Goal: Navigation & Orientation: Find specific page/section

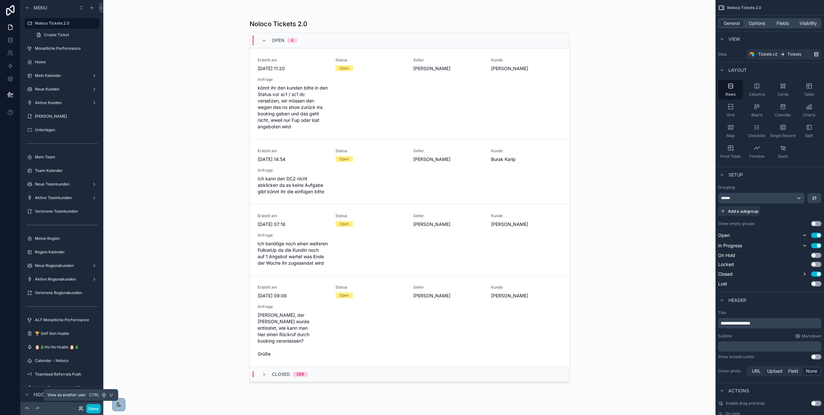
click at [80, 408] on icon at bounding box center [80, 407] width 2 height 2
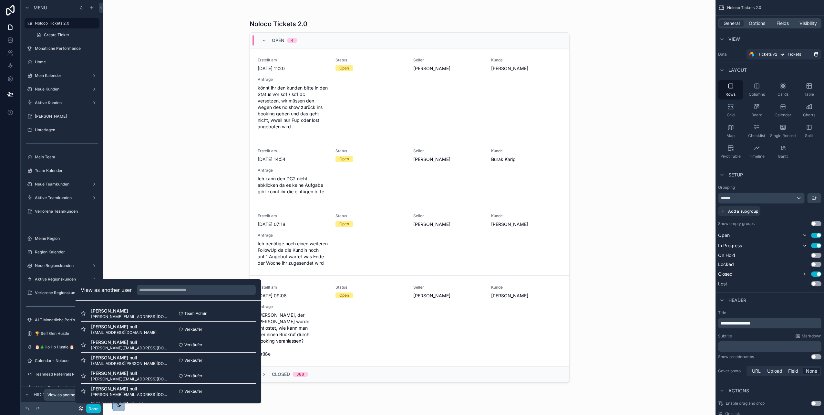
click at [80, 408] on icon at bounding box center [80, 407] width 2 height 2
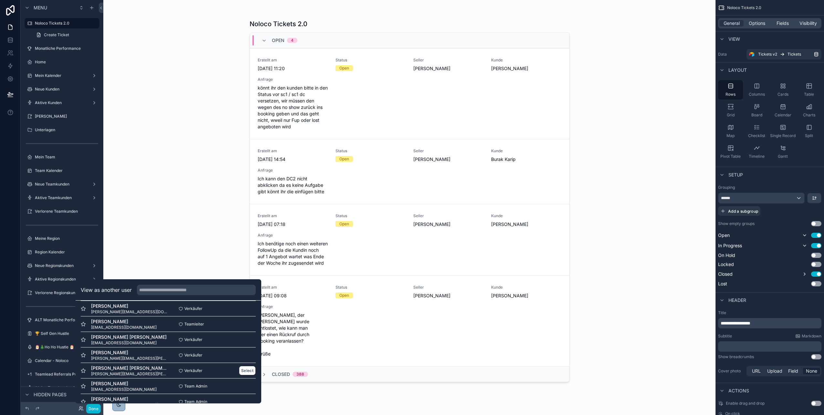
scroll to position [872, 0]
click at [246, 357] on button "Select" at bounding box center [247, 355] width 17 height 9
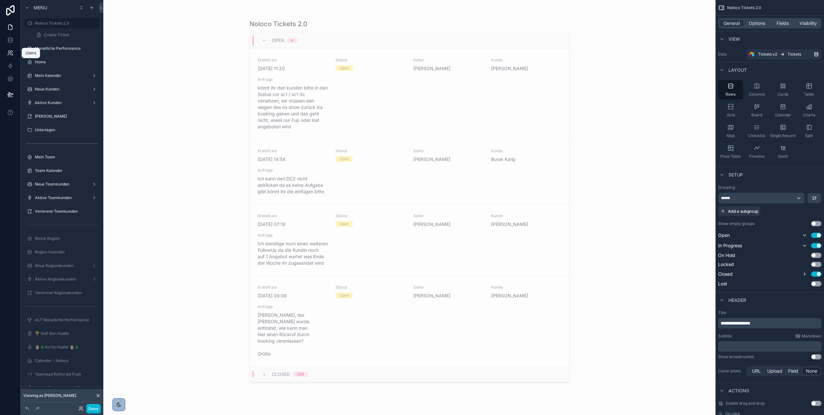
click at [11, 52] on icon at bounding box center [10, 53] width 6 height 6
click at [82, 406] on icon at bounding box center [82, 407] width 1 height 2
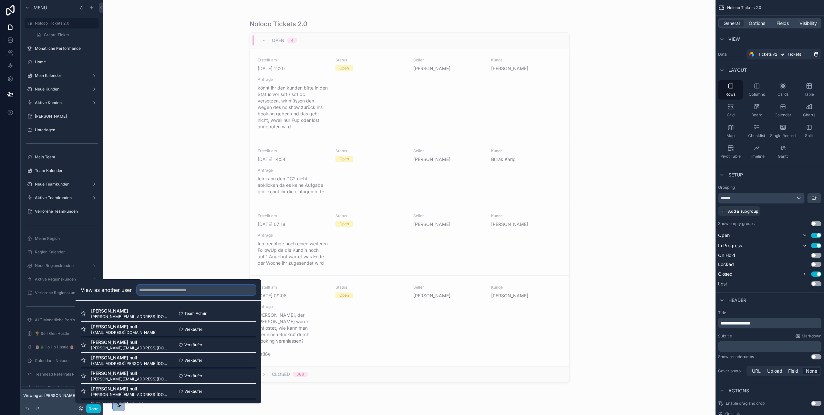
click at [156, 293] on input "text" at bounding box center [196, 289] width 119 height 10
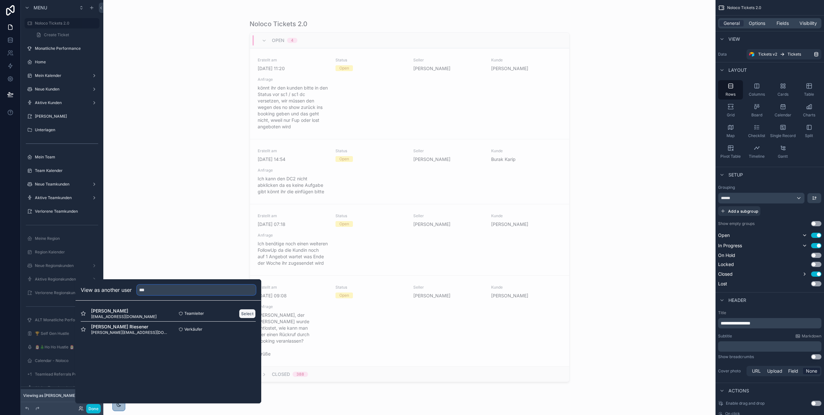
type input "***"
click at [250, 315] on button "Select" at bounding box center [247, 313] width 17 height 9
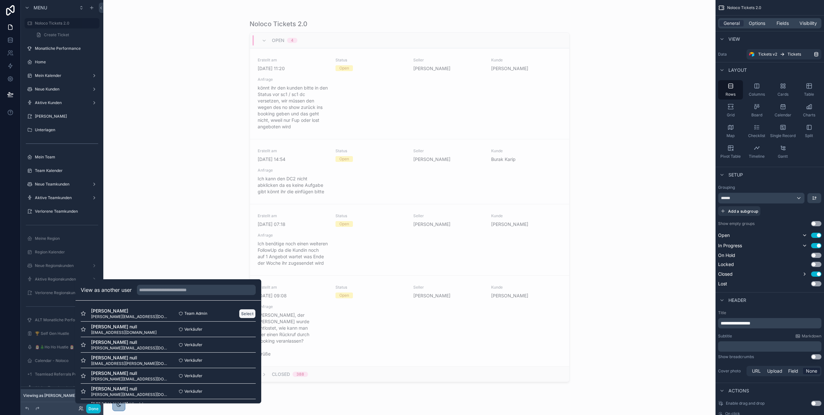
click at [247, 312] on button "Select" at bounding box center [247, 313] width 17 height 9
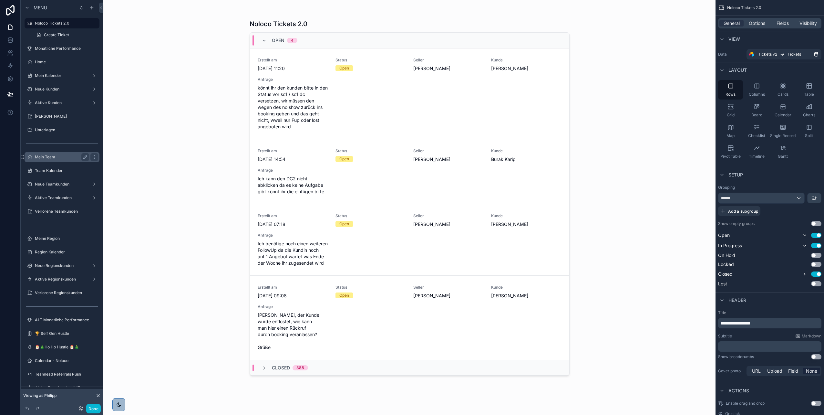
click at [64, 156] on label "Mein Team" at bounding box center [61, 156] width 52 height 5
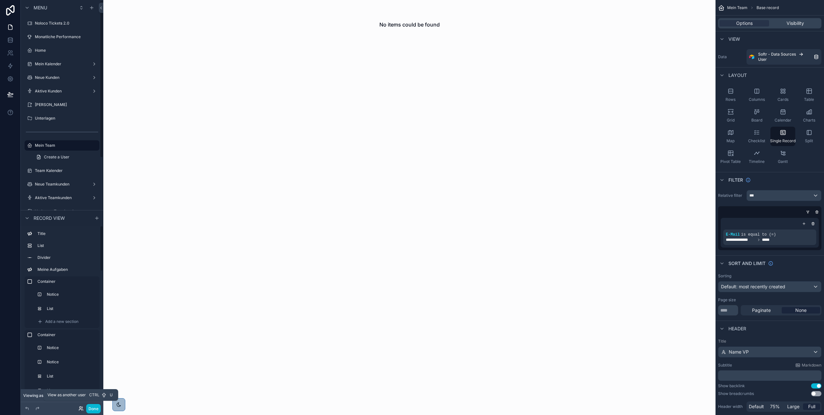
click at [81, 409] on icon at bounding box center [80, 408] width 5 height 5
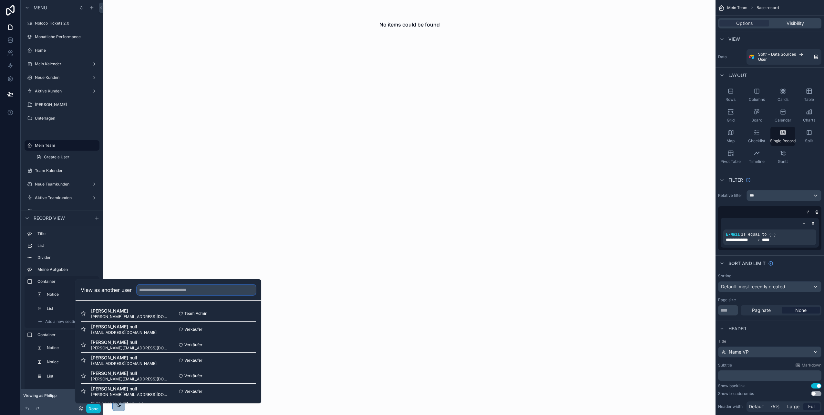
click at [192, 292] on input "text" at bounding box center [196, 289] width 119 height 10
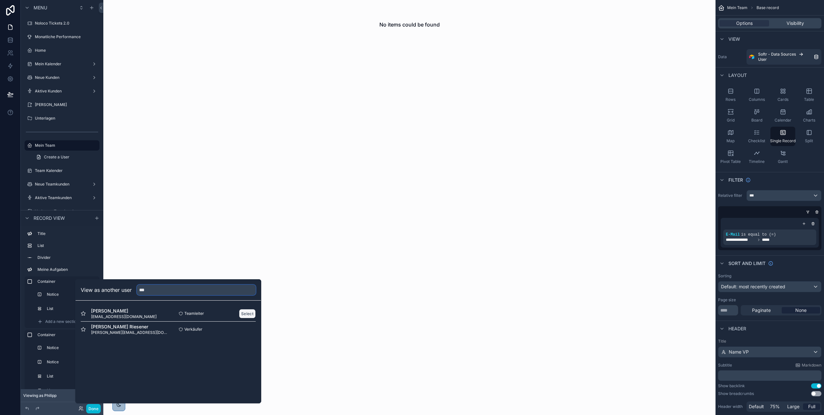
type input "***"
click at [250, 315] on button "Select" at bounding box center [247, 313] width 17 height 9
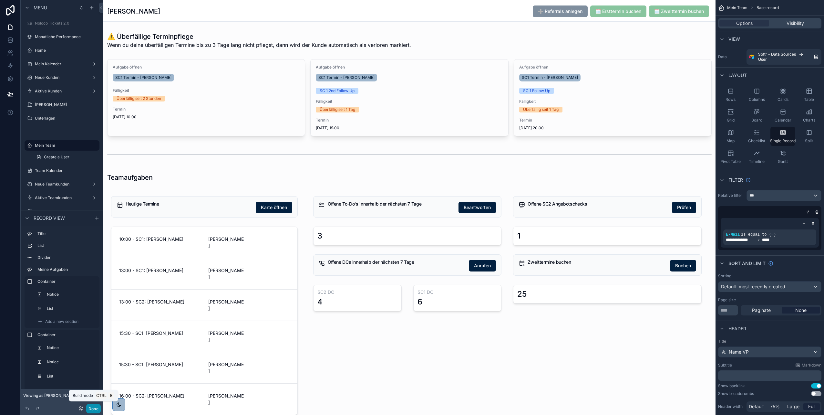
click at [92, 408] on button "Done" at bounding box center [93, 408] width 15 height 9
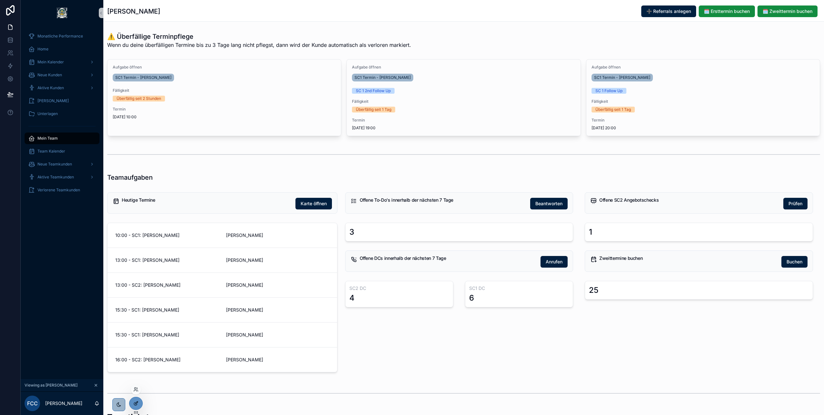
click at [139, 400] on div at bounding box center [135, 403] width 13 height 12
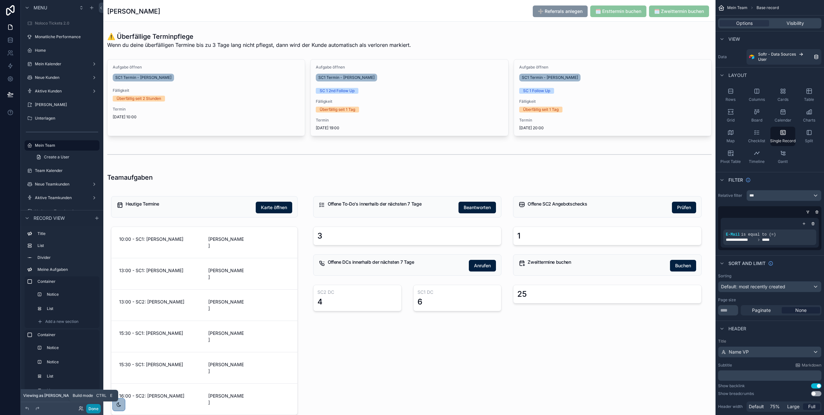
click at [93, 408] on button "Done" at bounding box center [93, 408] width 15 height 9
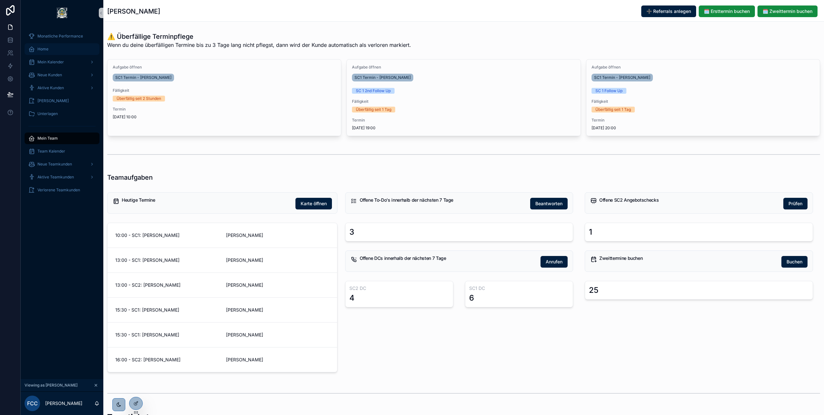
click at [58, 48] on div "Home" at bounding box center [61, 49] width 67 height 10
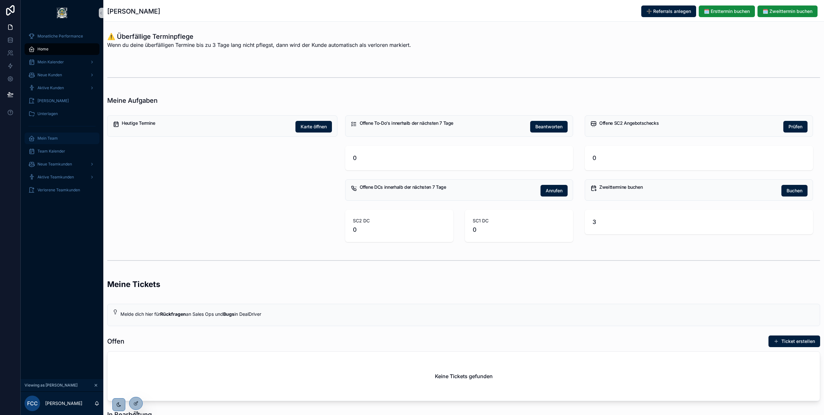
click at [61, 134] on div "Mein Team" at bounding box center [61, 138] width 67 height 10
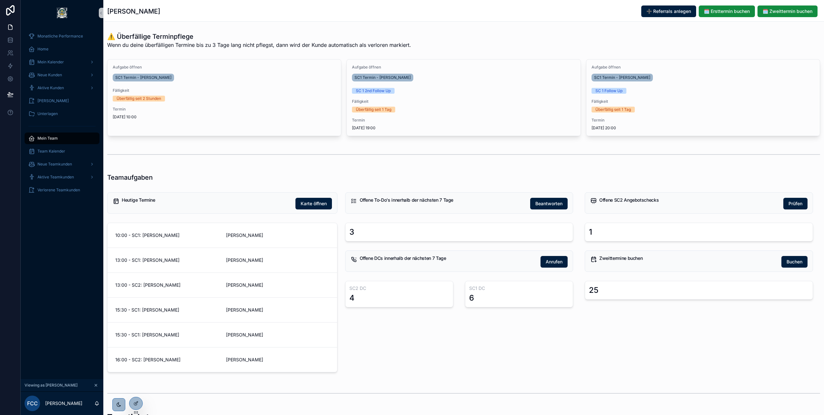
click at [59, 135] on div "Mein Team" at bounding box center [61, 138] width 67 height 10
click at [51, 151] on span "Team Kalender" at bounding box center [51, 151] width 28 height 5
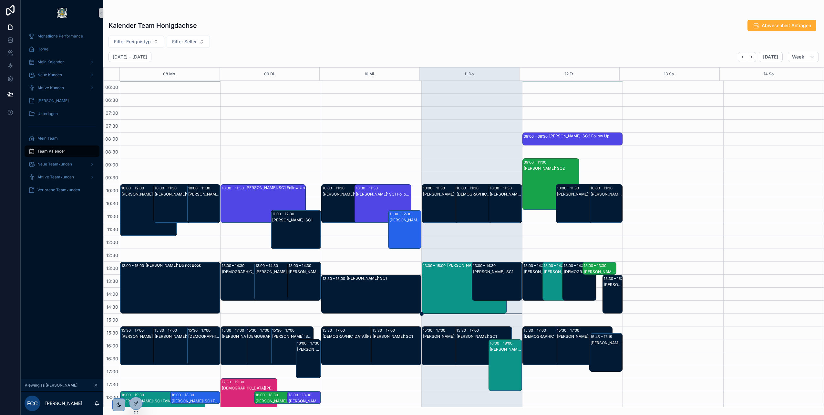
scroll to position [88, 0]
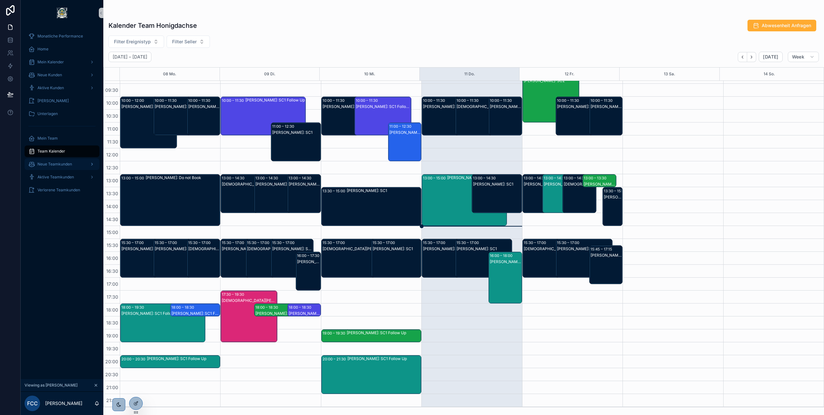
click at [64, 163] on span "Neue Teamkunden" at bounding box center [54, 163] width 35 height 5
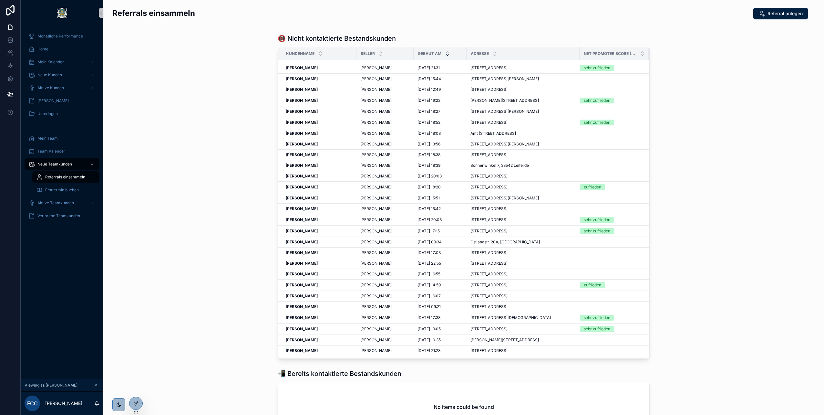
scroll to position [323, 0]
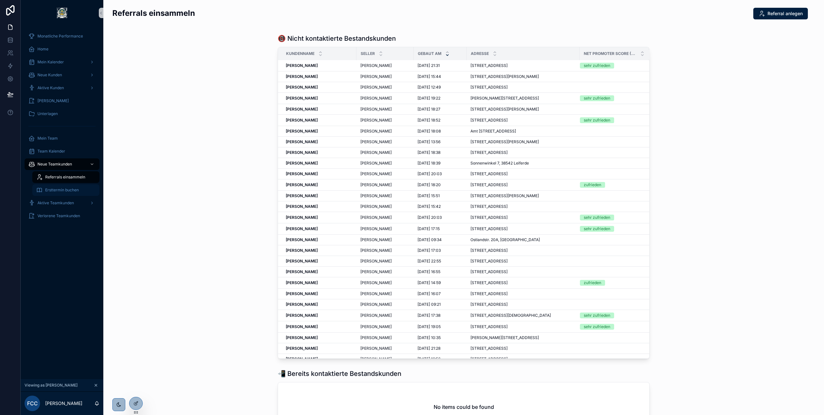
click at [61, 187] on div "Ersttermin buchen" at bounding box center [65, 190] width 59 height 10
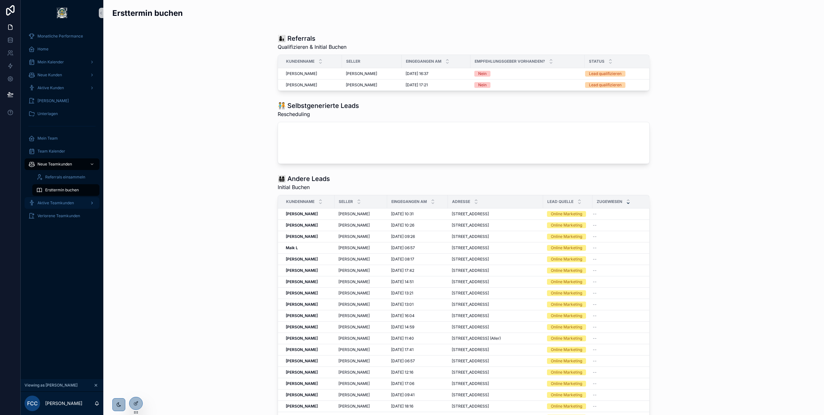
click at [63, 200] on span "Aktive Teamkunden" at bounding box center [55, 202] width 36 height 5
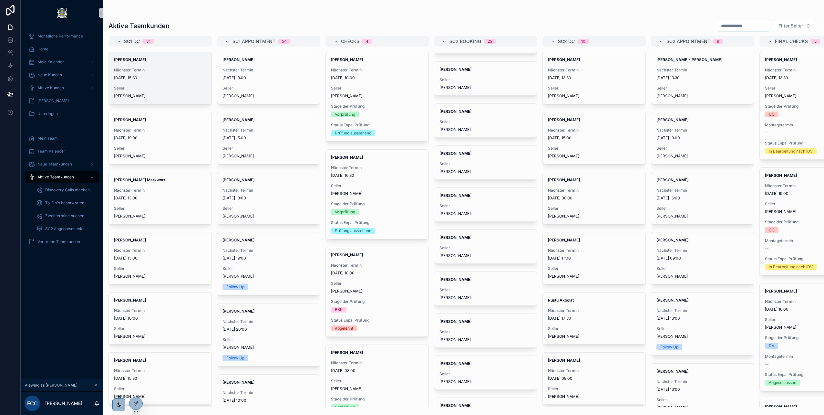
click at [168, 67] on div "Matthias Jux Nächster Termin 15.9.2025 15:30 Seller Jose Rubiano Mora" at bounding box center [160, 78] width 103 height 52
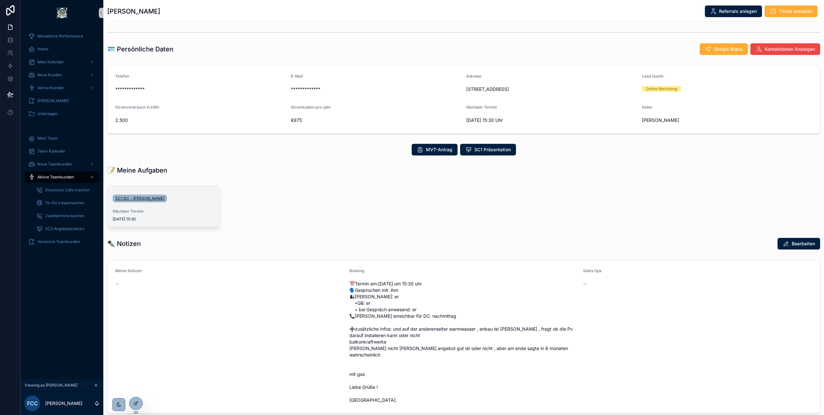
click at [127, 200] on span "SC1 DC - Matthias Jux" at bounding box center [139, 198] width 49 height 5
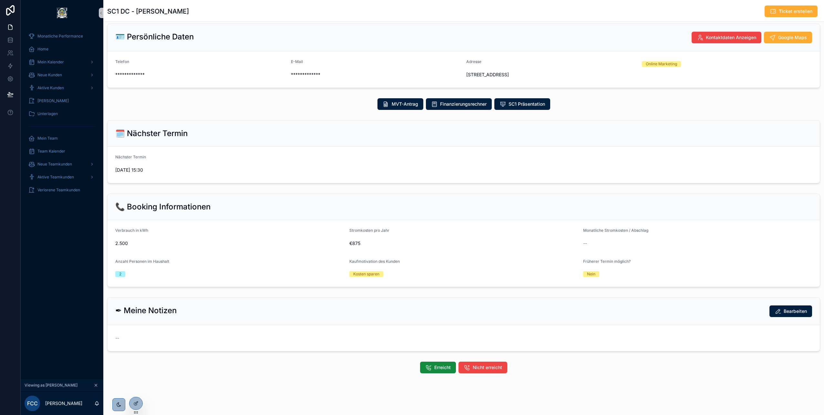
scroll to position [11, 0]
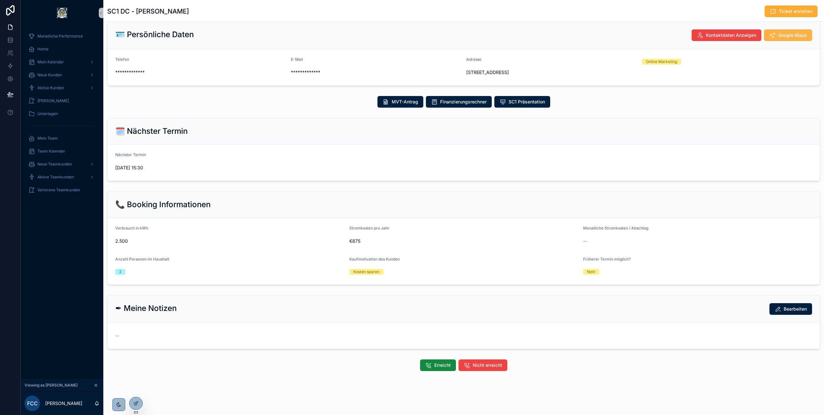
click at [778, 34] on span "Google Maps" at bounding box center [792, 35] width 29 height 6
click at [54, 150] on span "Team Kalender" at bounding box center [51, 151] width 28 height 5
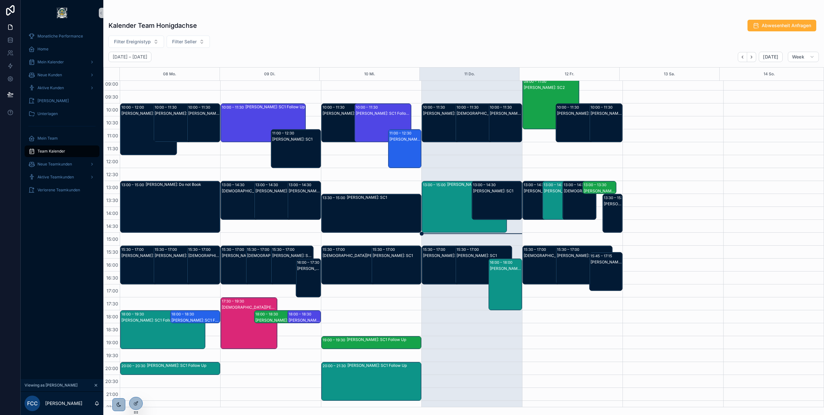
scroll to position [88, 0]
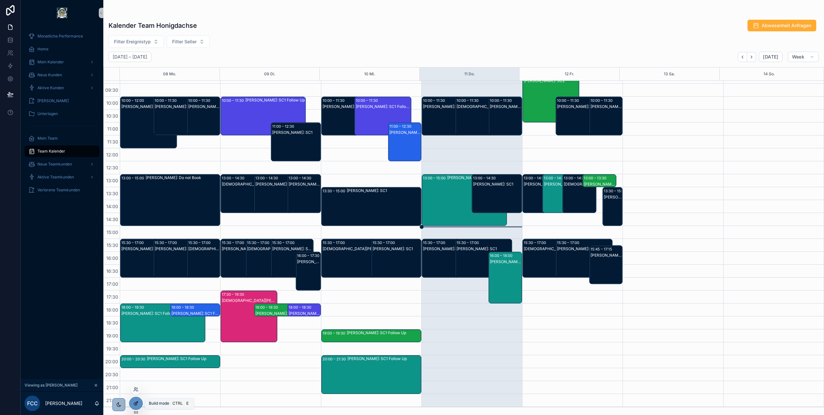
click at [137, 401] on icon at bounding box center [135, 402] width 5 height 5
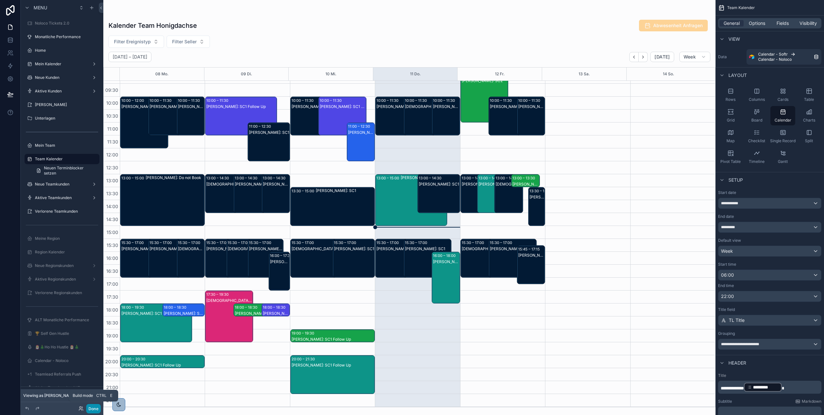
click at [96, 407] on button "Done" at bounding box center [93, 408] width 15 height 9
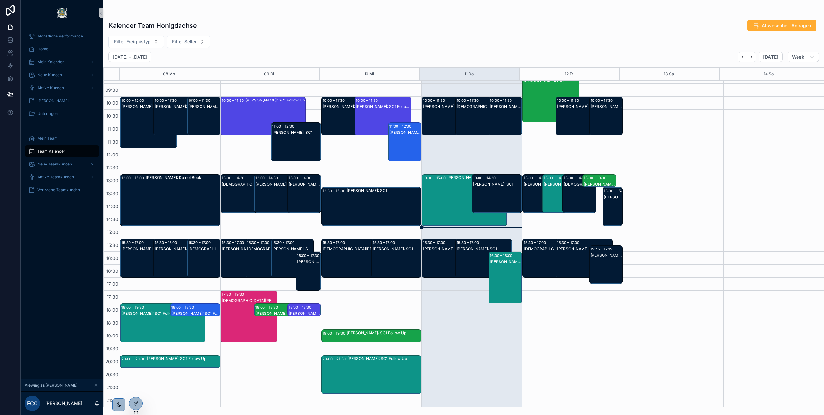
click at [96, 383] on icon "scrollable content" at bounding box center [96, 385] width 5 height 5
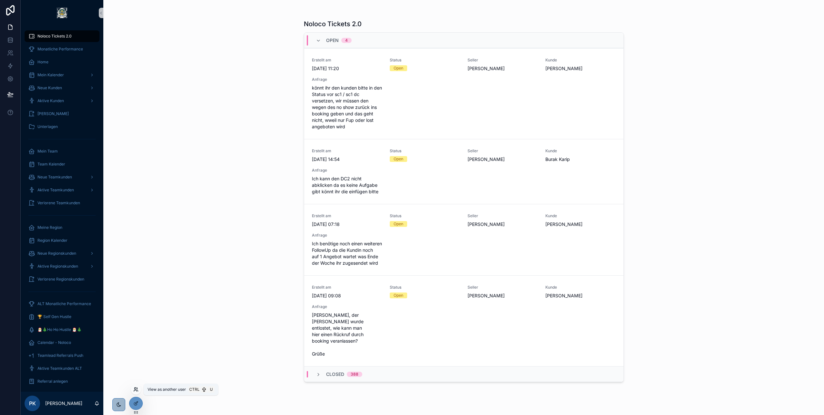
click at [136, 389] on icon at bounding box center [135, 389] width 5 height 5
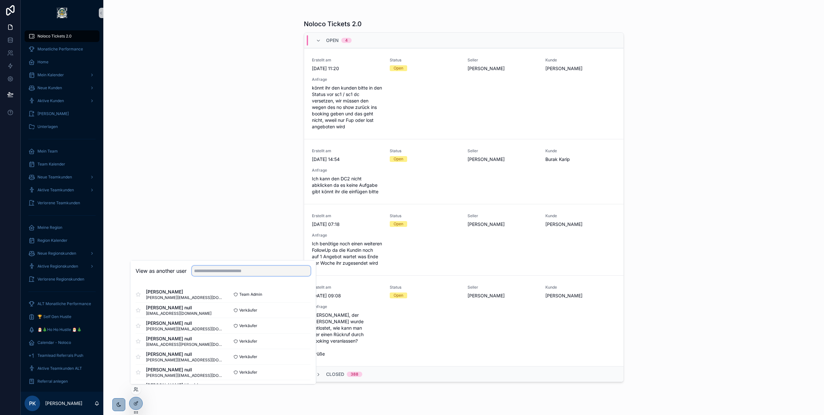
click at [216, 275] on input "text" at bounding box center [251, 270] width 119 height 10
type input "***"
click at [300, 341] on button "Select" at bounding box center [302, 340] width 17 height 9
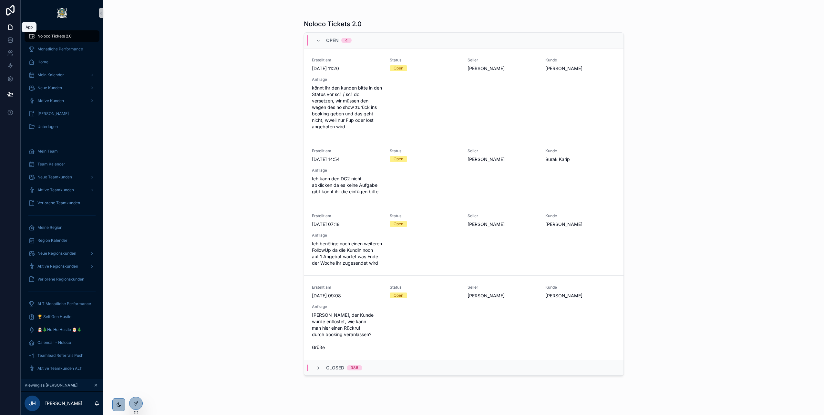
click at [11, 27] on icon at bounding box center [10, 27] width 6 height 6
click at [7, 28] on icon at bounding box center [10, 27] width 6 height 6
click at [12, 52] on icon at bounding box center [11, 52] width 1 height 2
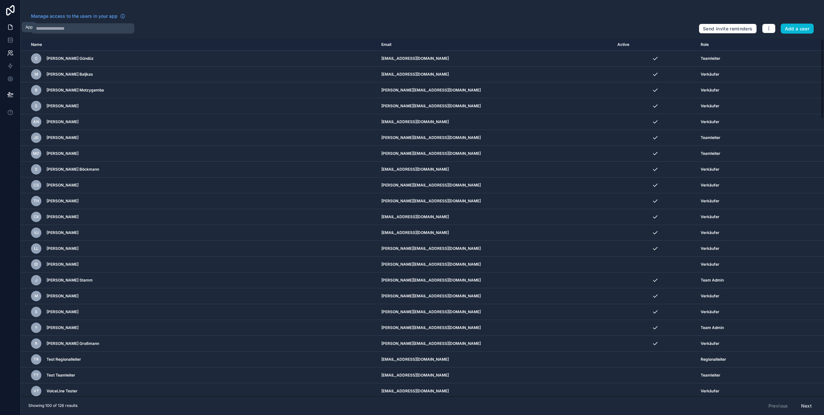
click at [12, 26] on icon at bounding box center [10, 27] width 6 height 6
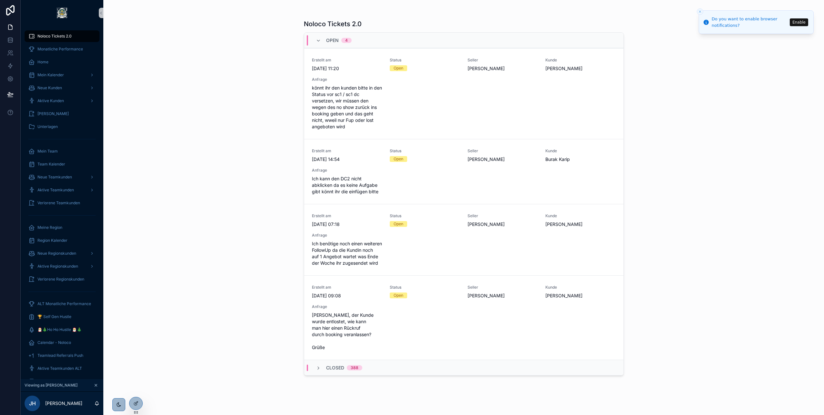
drag, startPoint x: 760, startPoint y: 0, endPoint x: 179, endPoint y: 94, distance: 589.0
click at [179, 94] on div "Noloco Tickets 2.0 Open 4 Erstellt am [DATE] 11:20 Status Open Seller [PERSON_N…" at bounding box center [463, 207] width 721 height 415
click at [61, 29] on div "Mein Kalender" at bounding box center [61, 32] width 67 height 10
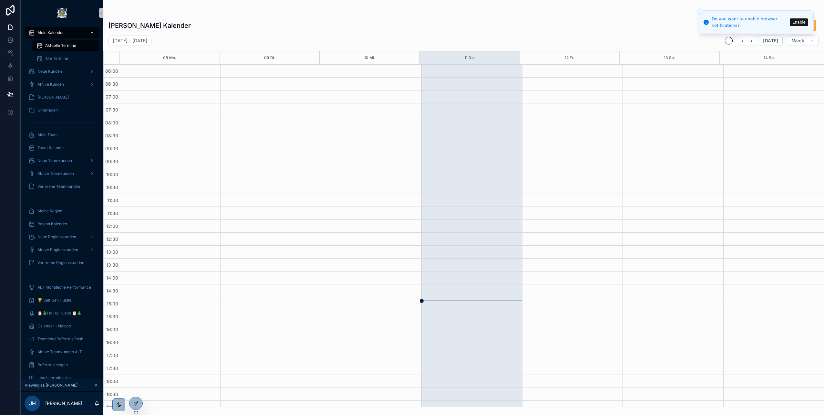
scroll to position [71, 0]
click at [700, 12] on icon "Close toast" at bounding box center [700, 12] width 4 height 4
